Goal: Answer question/provide support

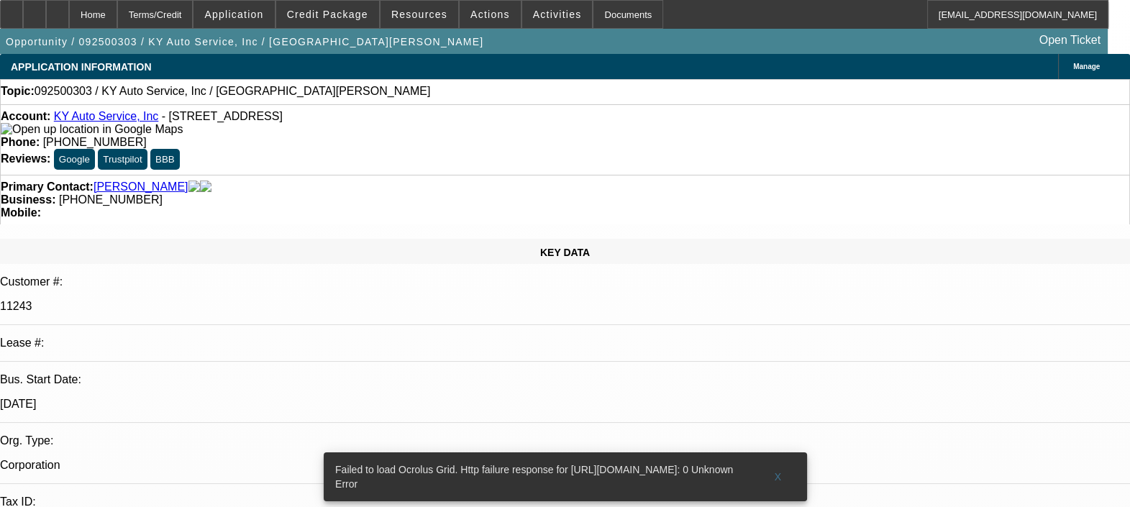
select select "0"
select select "2"
select select "0.1"
select select "1"
select select "2"
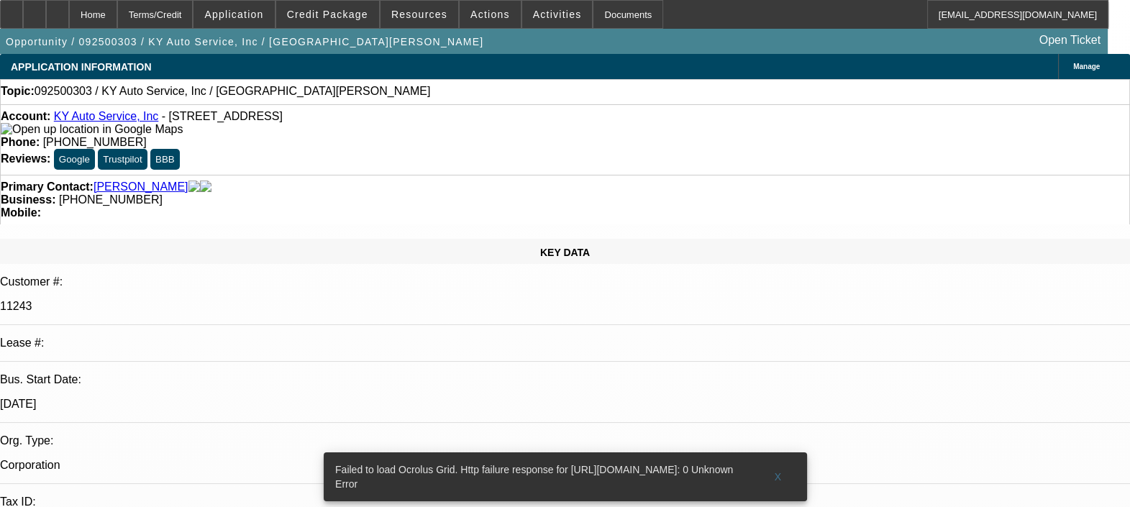
select select "4"
radio input "true"
click at [781, 460] on span at bounding box center [778, 477] width 46 height 35
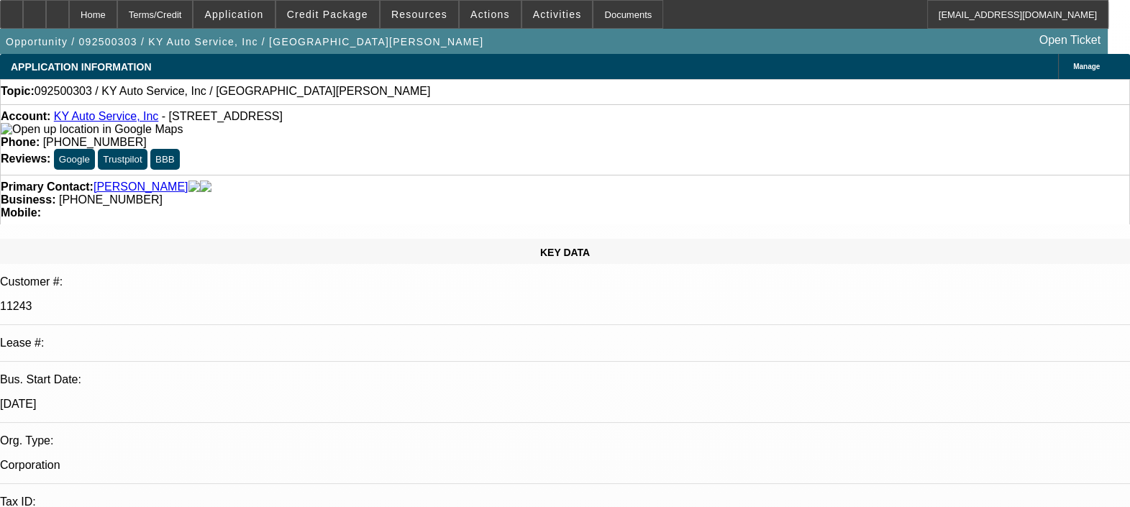
type textarea "ALL HIS PAYMENTS ARE ON TIME, NO ISSUES FOUND.ALWAYS REGULAR AND ON TIME. GPS N…"
radio input "false"
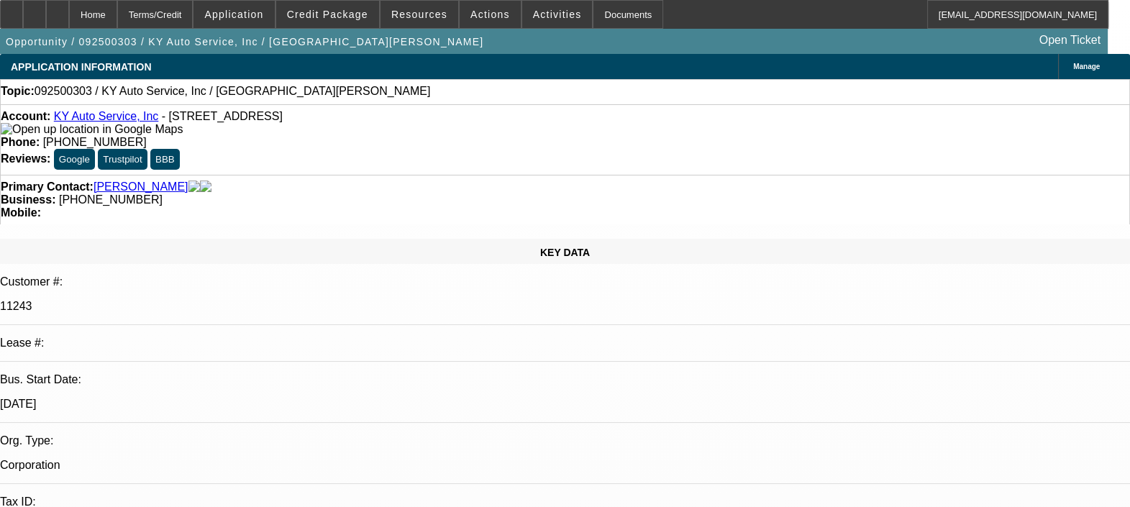
radio input "true"
select select "0"
select select "2"
select select "0.1"
select select "1"
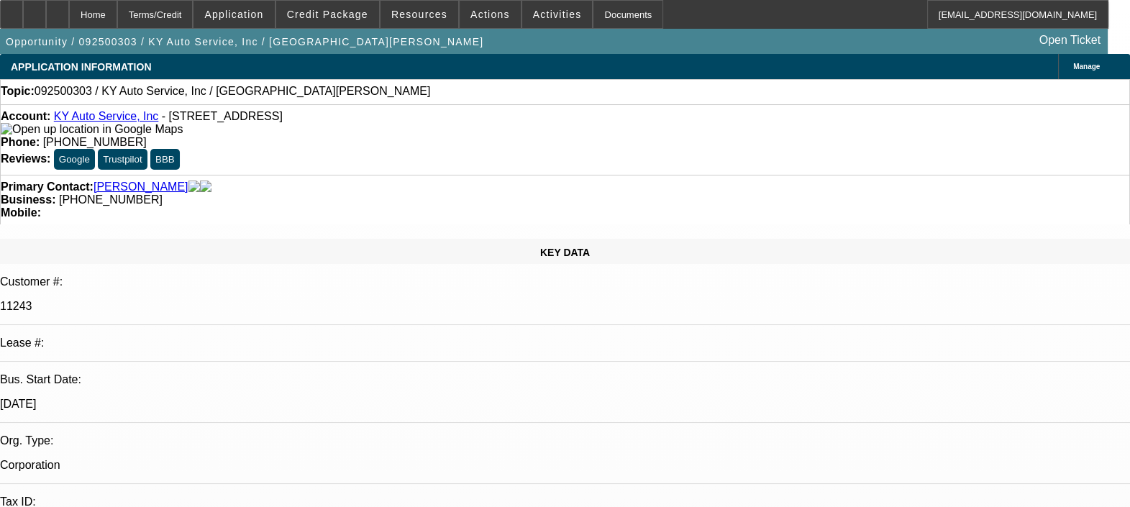
select select "2"
select select "4"
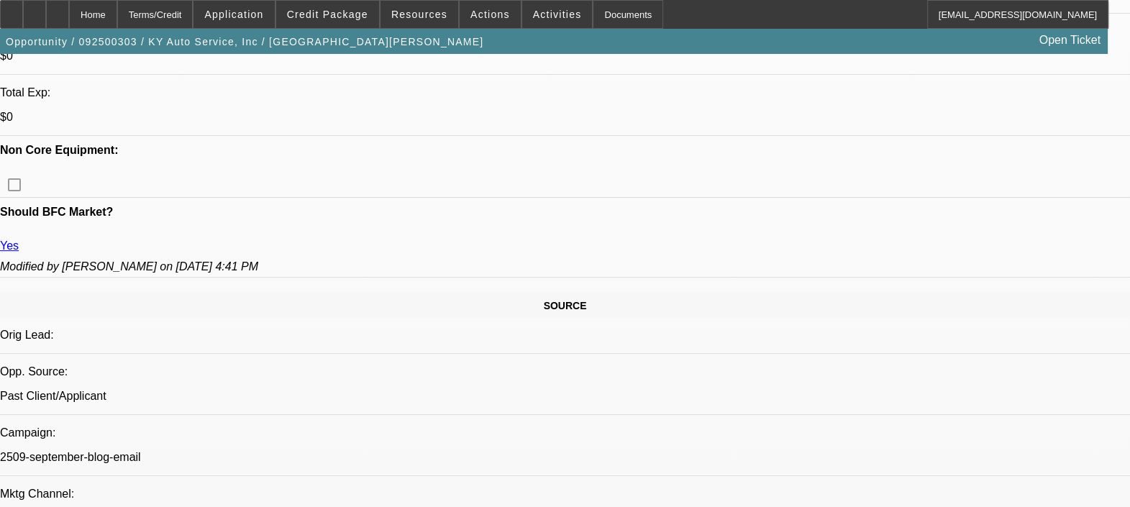
scroll to position [718, 0]
